Goal: Use online tool/utility: Utilize a website feature to perform a specific function

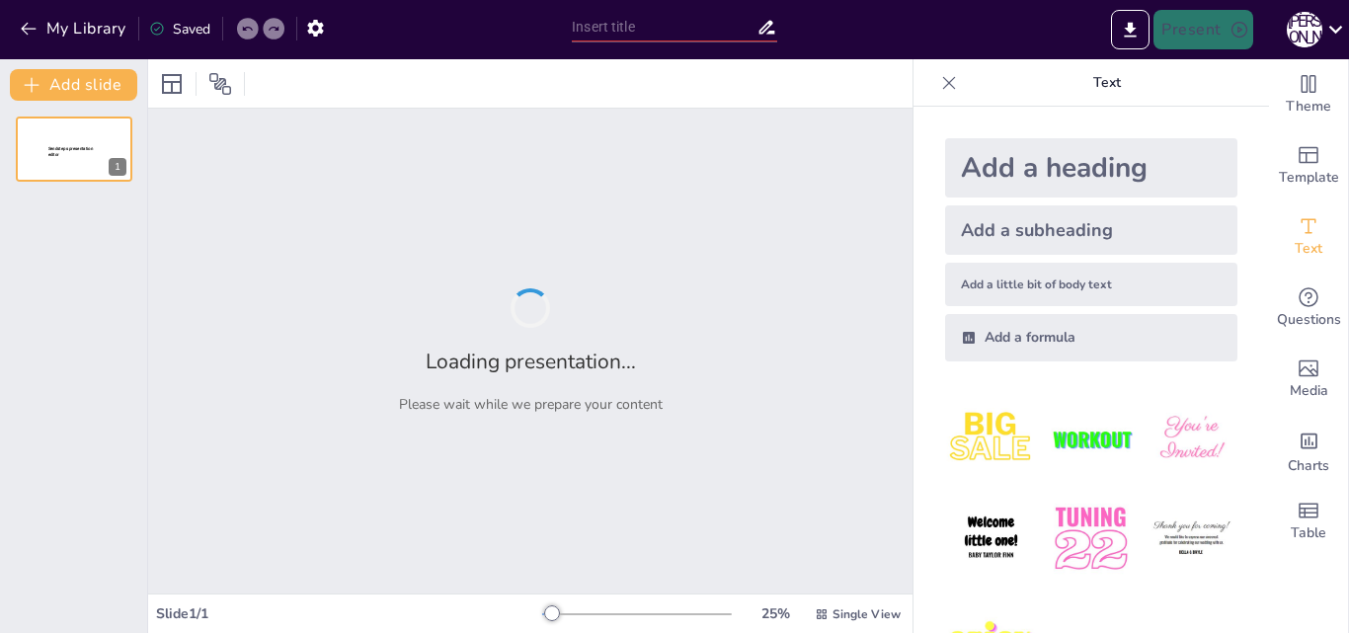
type input "Аналіз невдалих кейсів у SDLC"
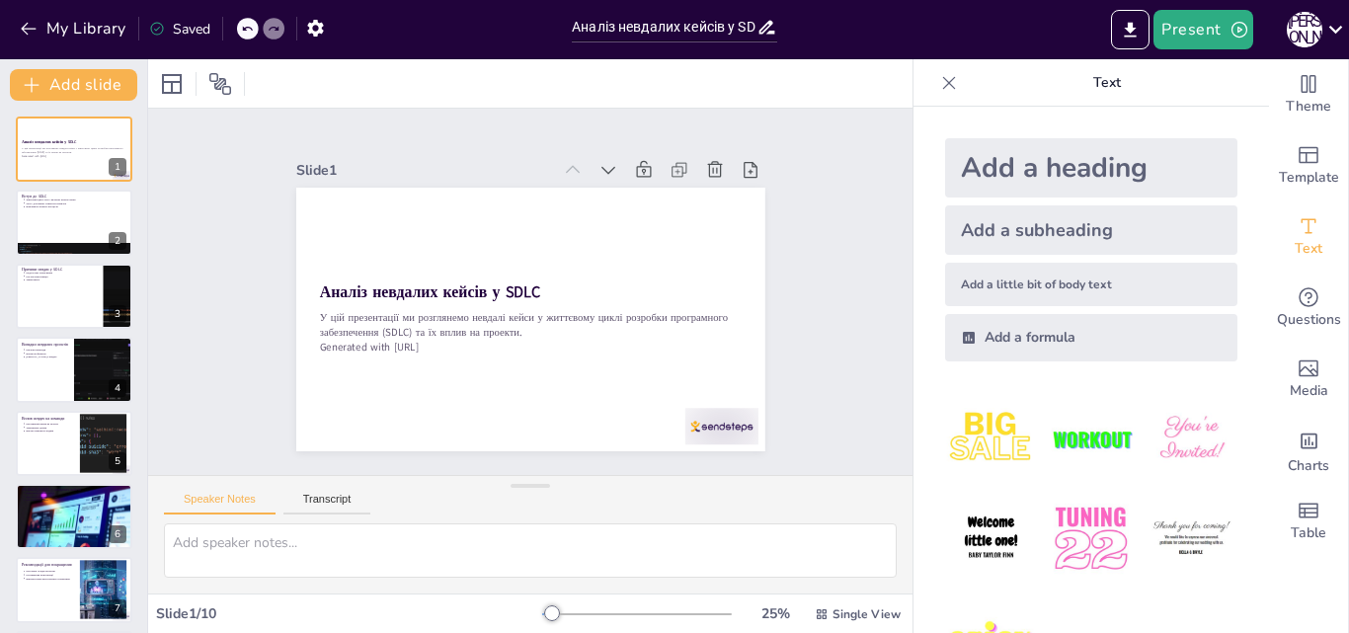
click at [1141, 38] on icon "Export to PowerPoint" at bounding box center [1130, 30] width 21 height 21
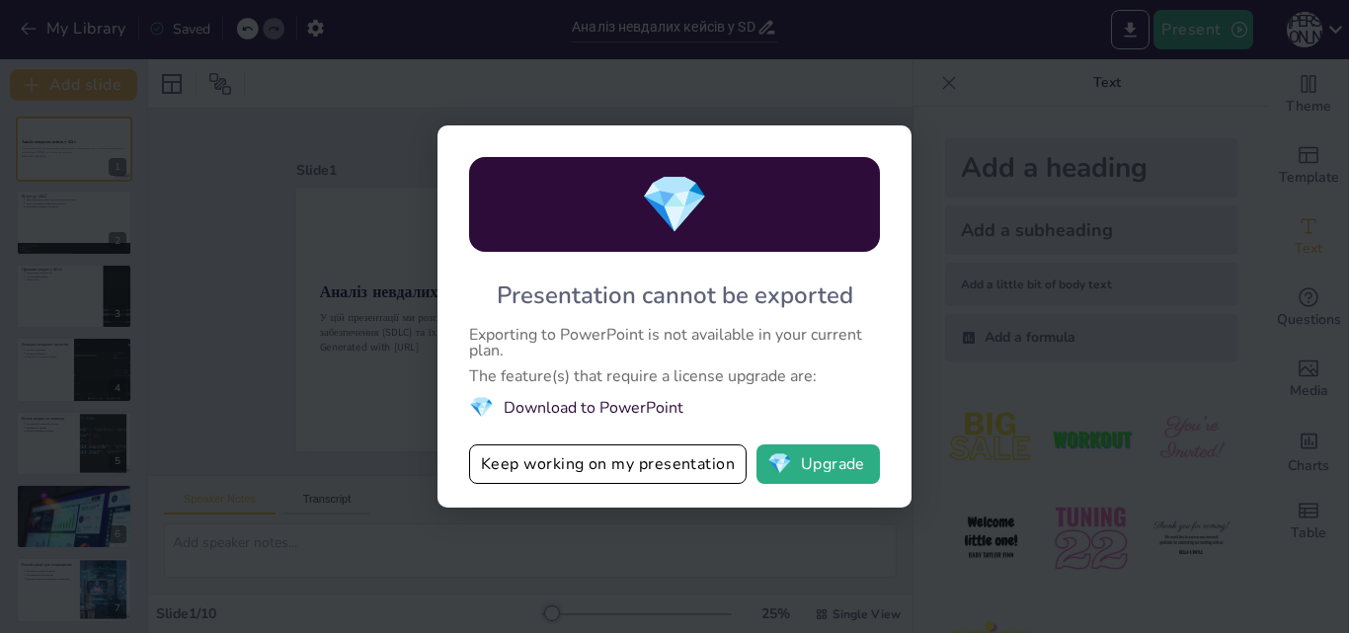
click at [813, 458] on button "💎 Upgrade" at bounding box center [817, 464] width 123 height 40
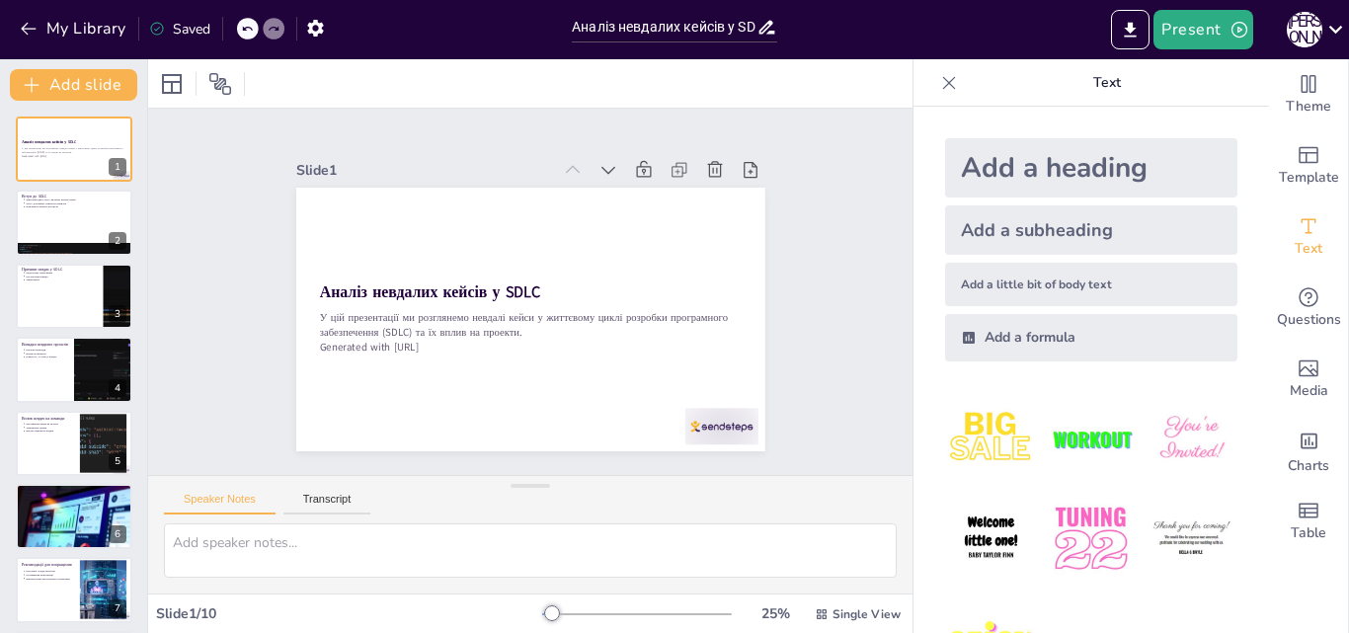
click at [66, 231] on div at bounding box center [74, 222] width 117 height 65
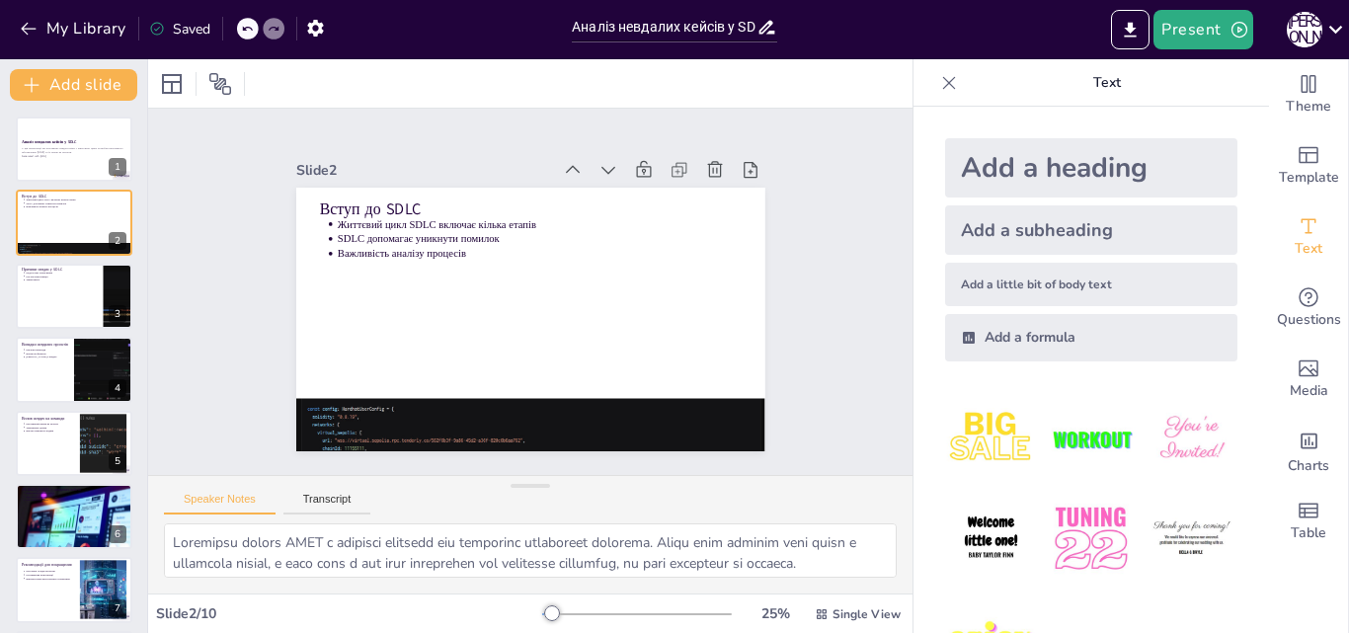
click at [66, 308] on div at bounding box center [74, 296] width 117 height 65
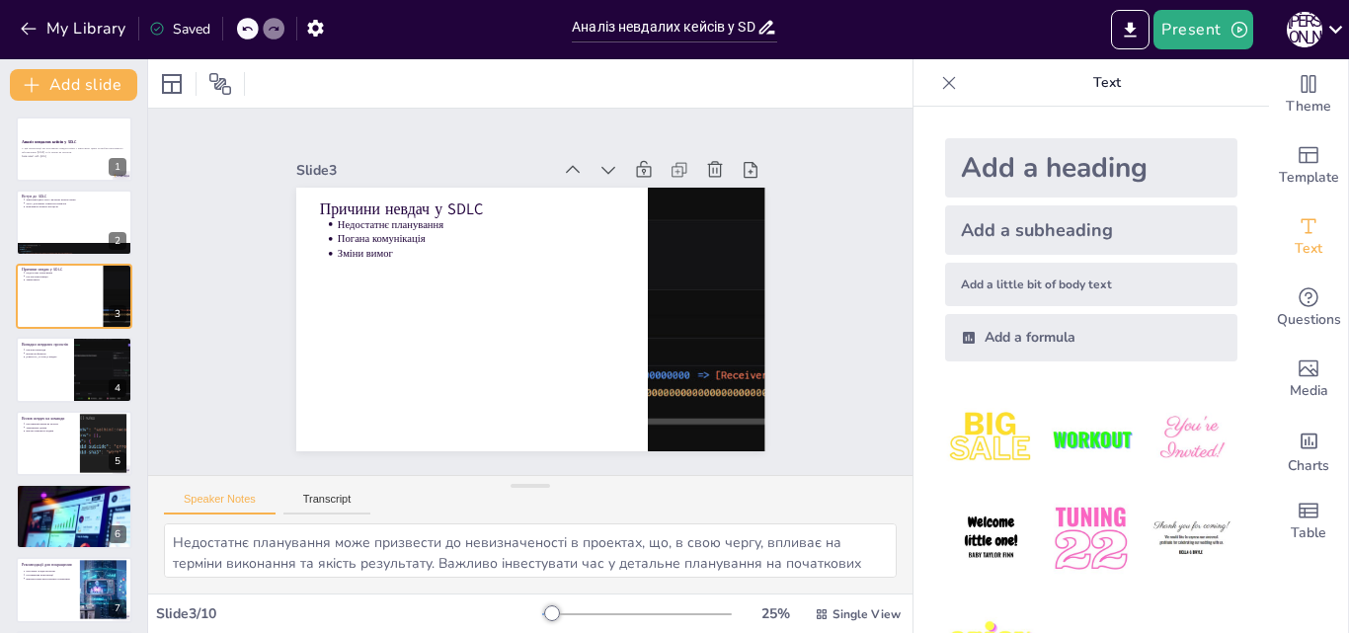
click at [49, 368] on div at bounding box center [74, 369] width 117 height 65
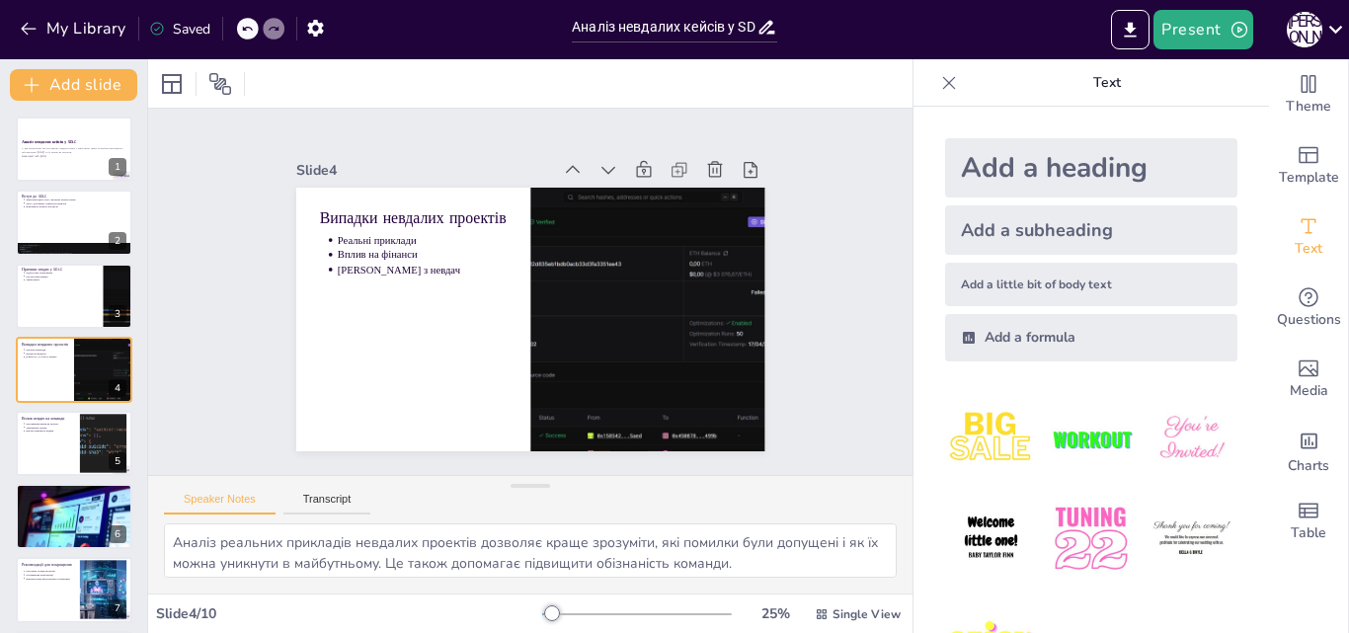
scroll to position [3, 0]
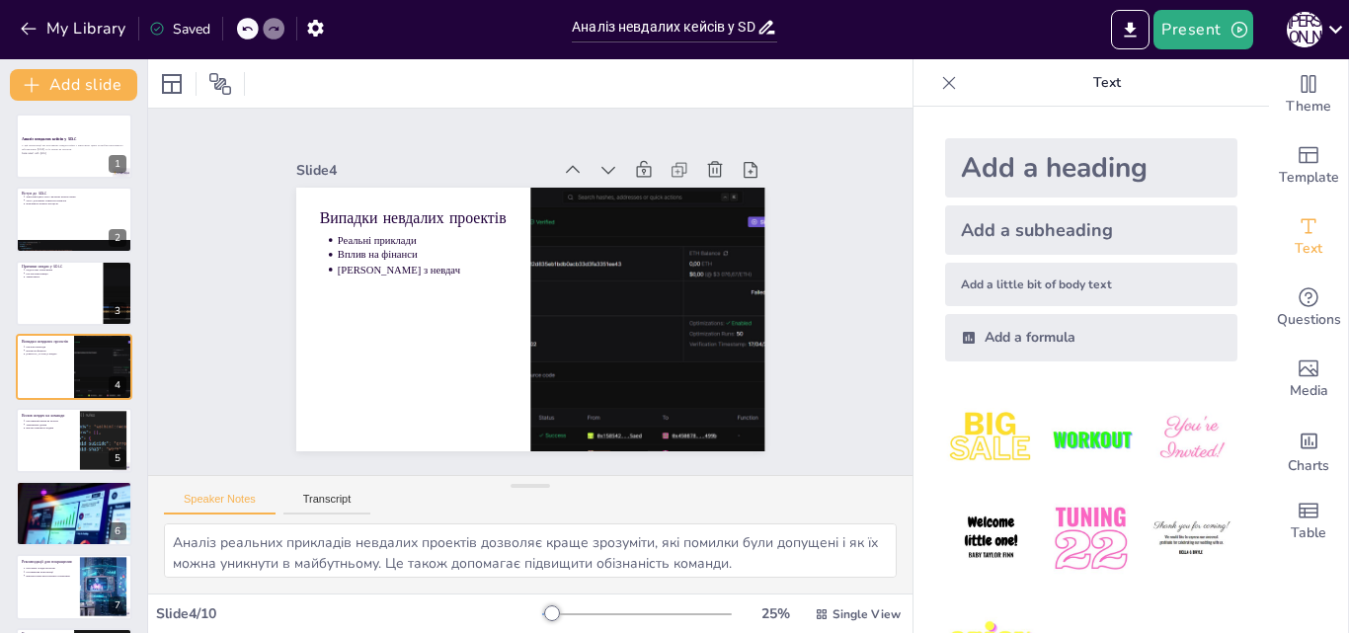
click at [76, 424] on button at bounding box center [87, 426] width 24 height 24
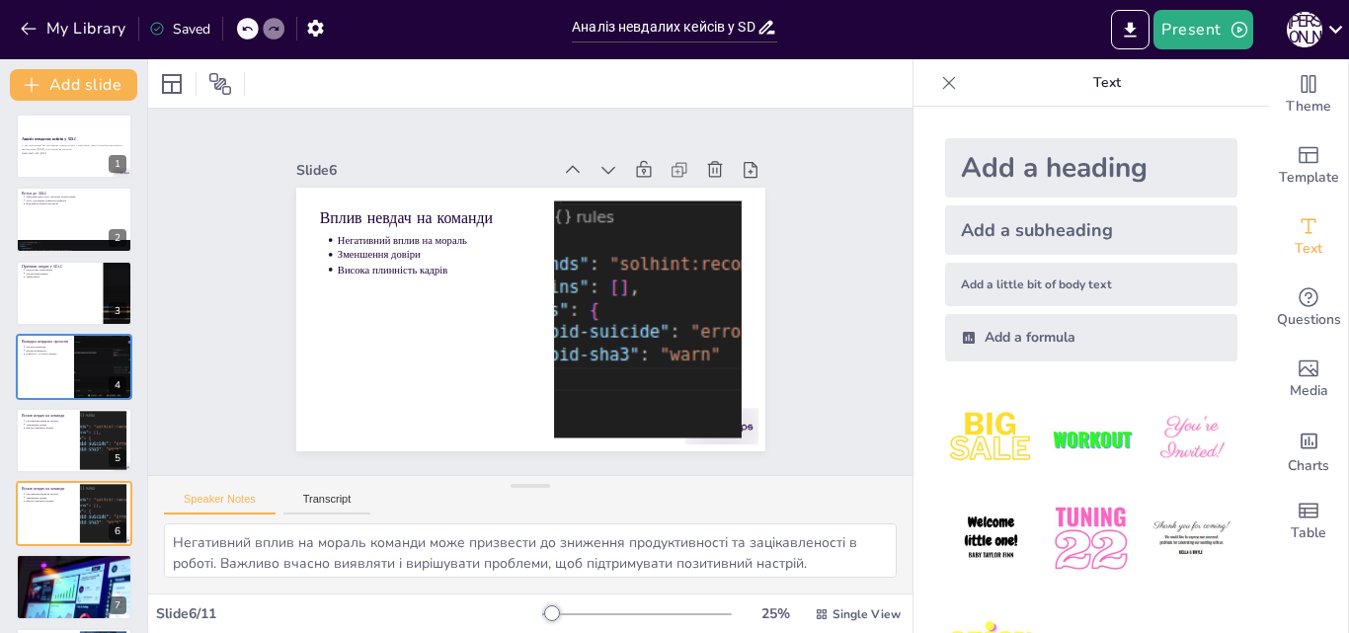
scroll to position [150, 0]
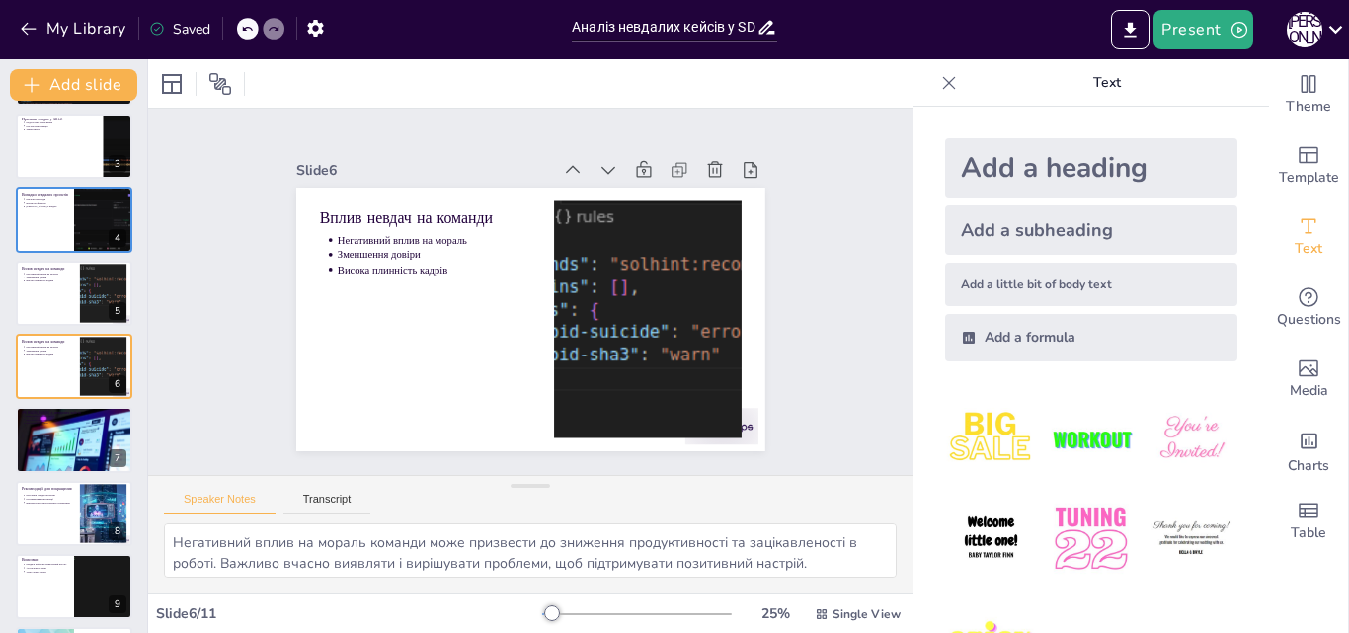
click at [76, 429] on button at bounding box center [87, 425] width 24 height 24
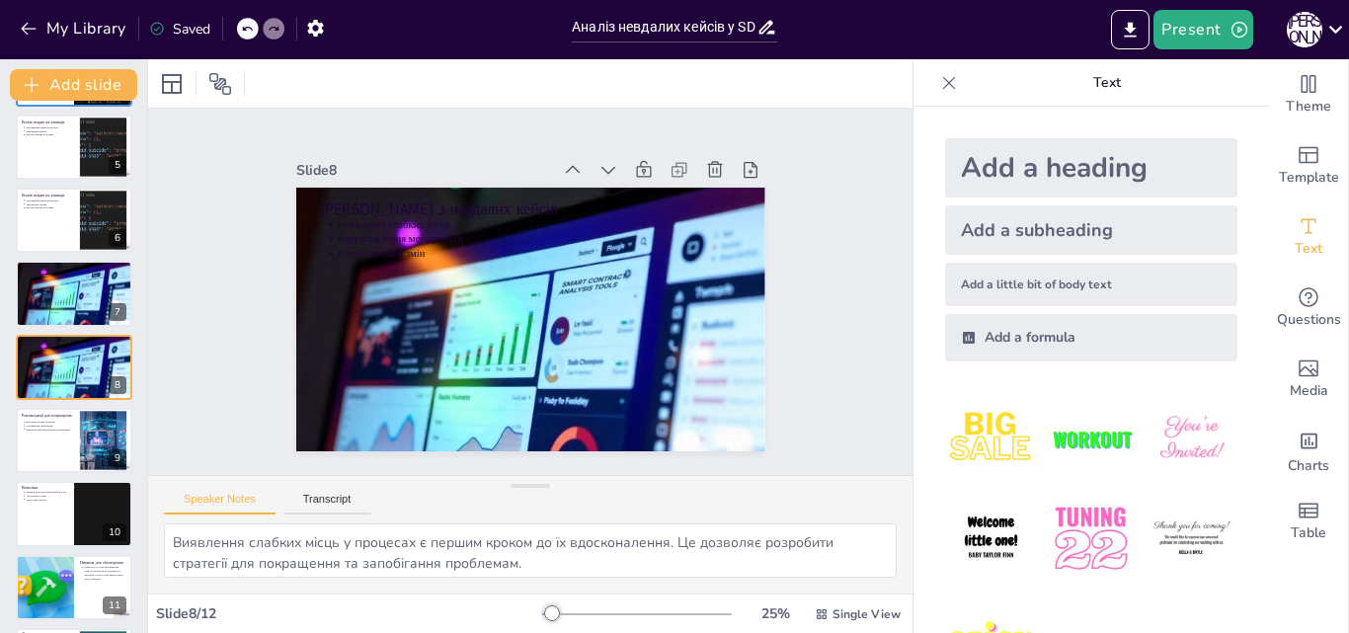
click at [58, 447] on div at bounding box center [74, 440] width 117 height 65
type textarea "Регулярні огляди проектів дозволяють вчасно виявляти проблеми та коригувати кур…"
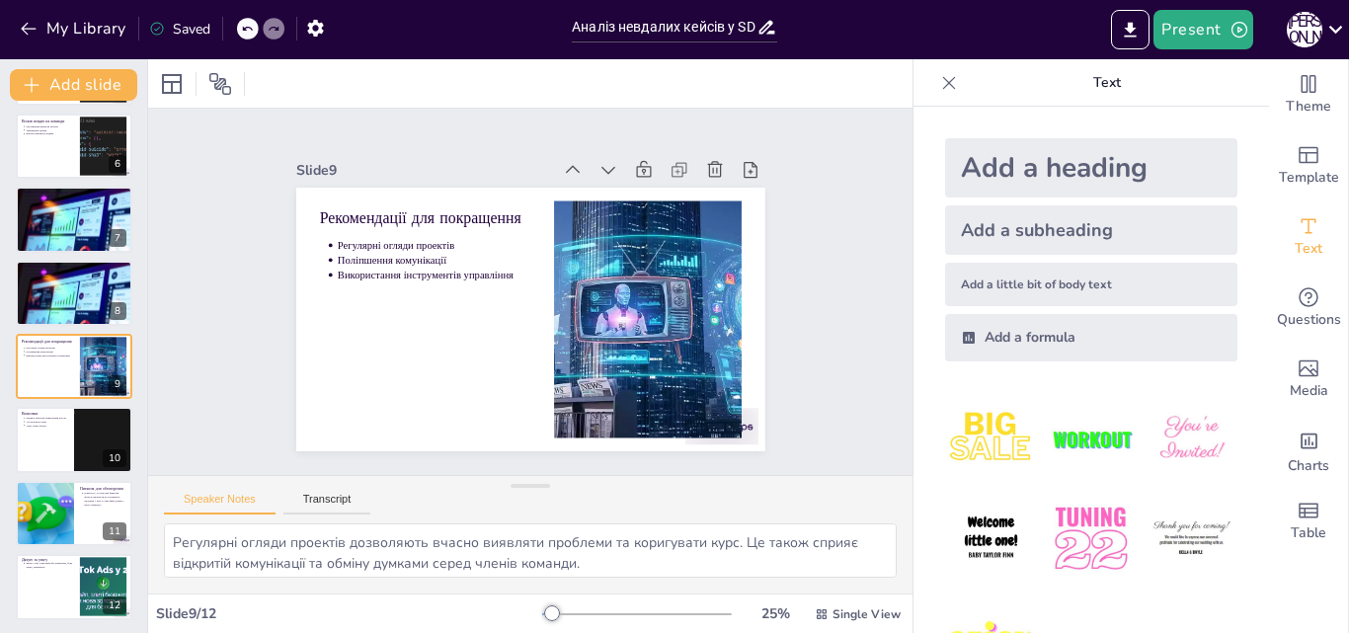
click at [77, 508] on button at bounding box center [87, 499] width 24 height 24
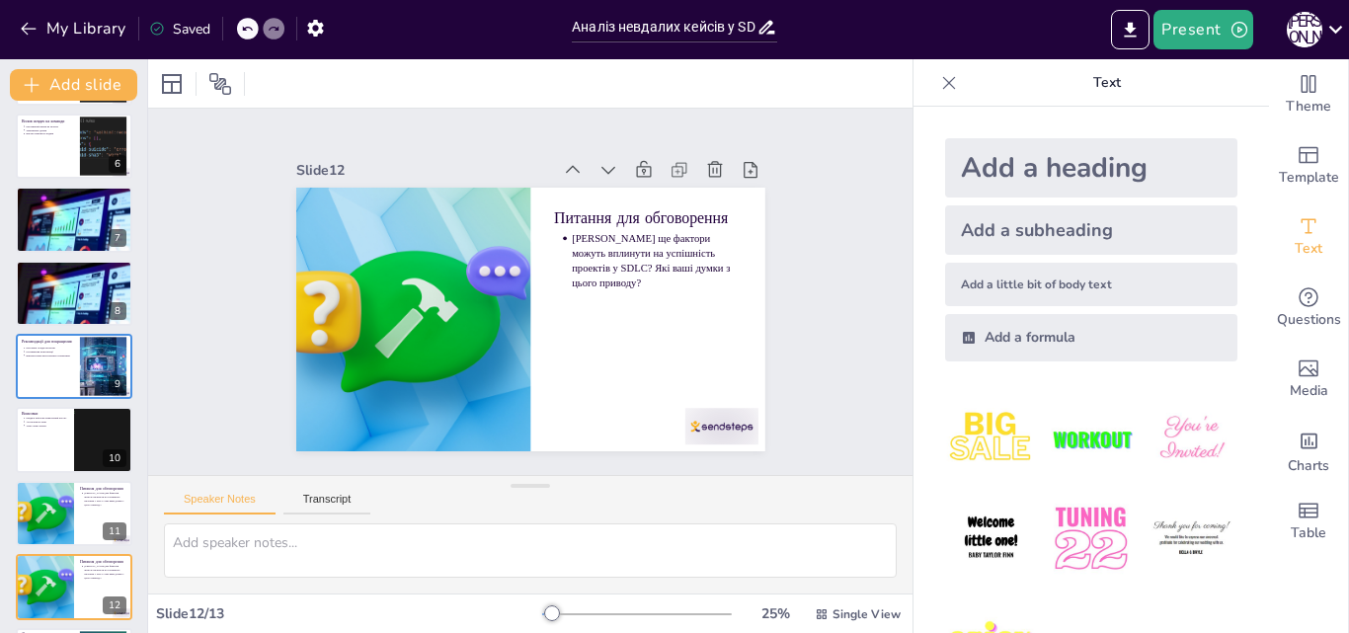
scroll to position [446, 0]
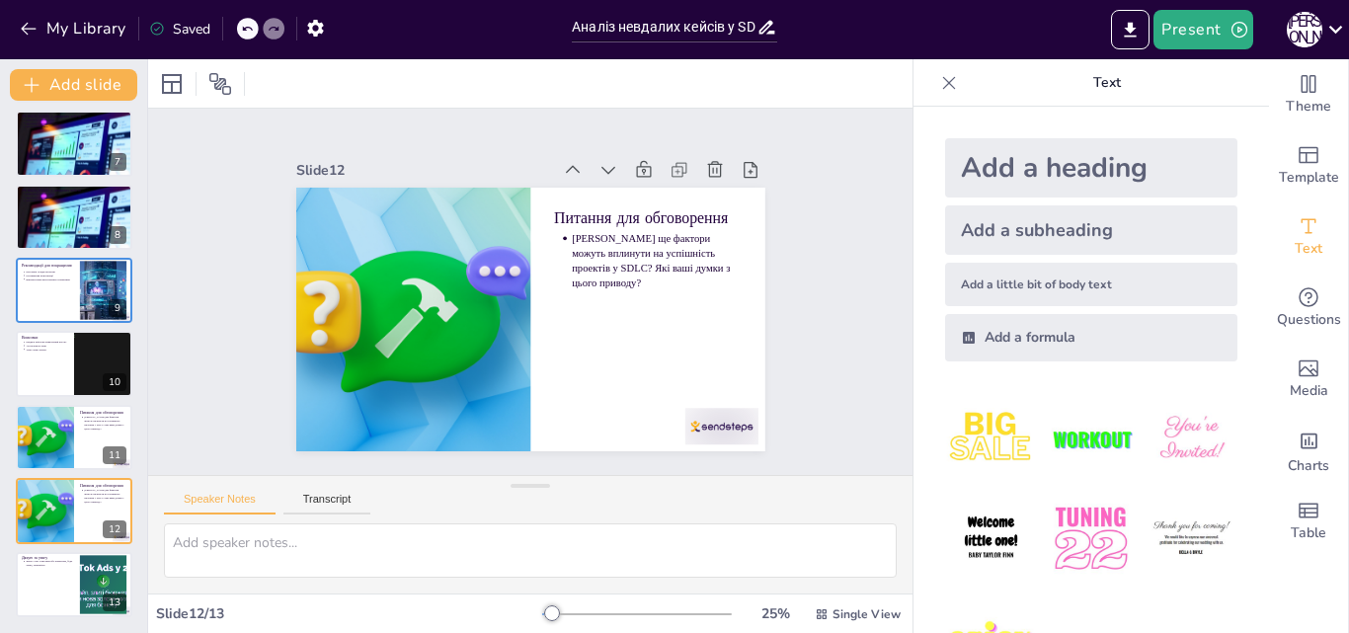
click at [79, 579] on button at bounding box center [87, 570] width 24 height 24
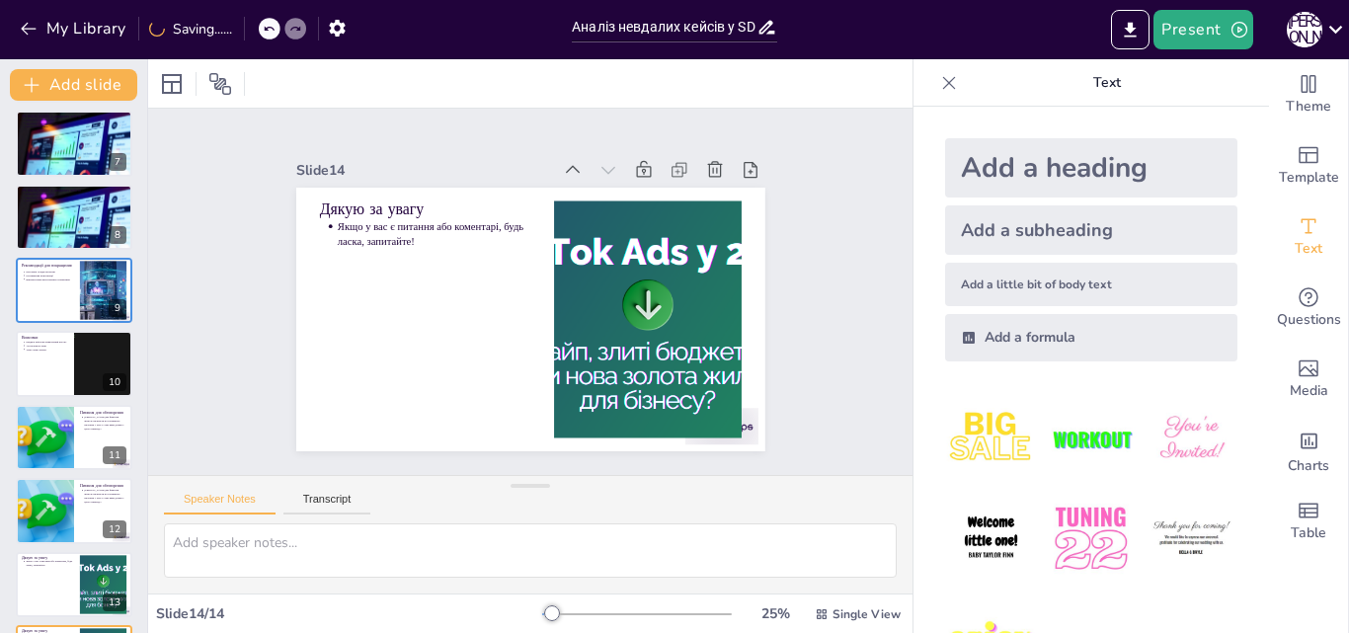
scroll to position [519, 0]
